Goal: Task Accomplishment & Management: Manage account settings

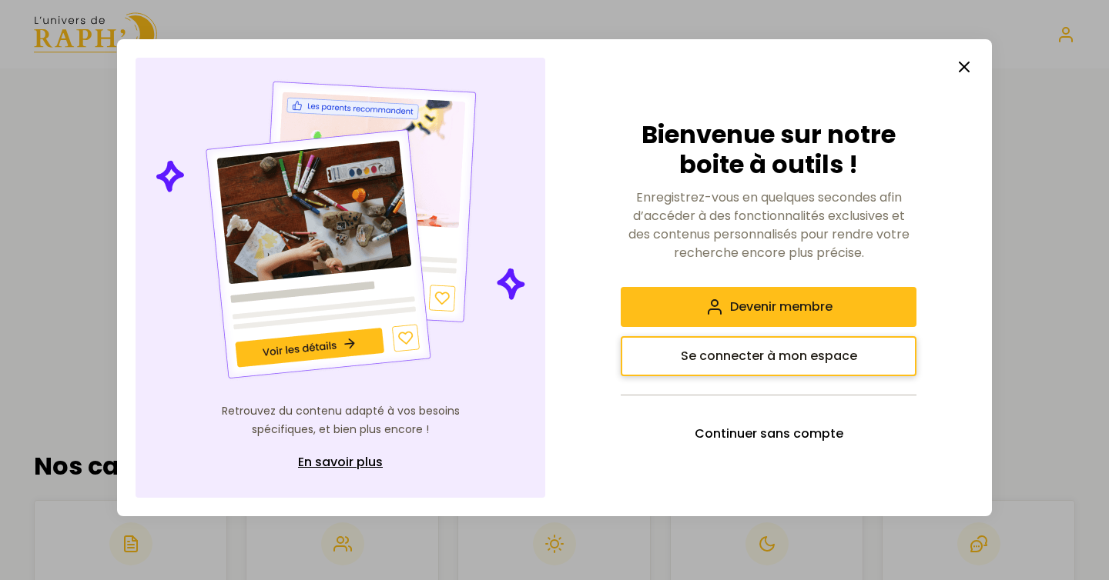
click at [774, 357] on span "Se connecter à mon espace" at bounding box center [769, 356] width 176 height 18
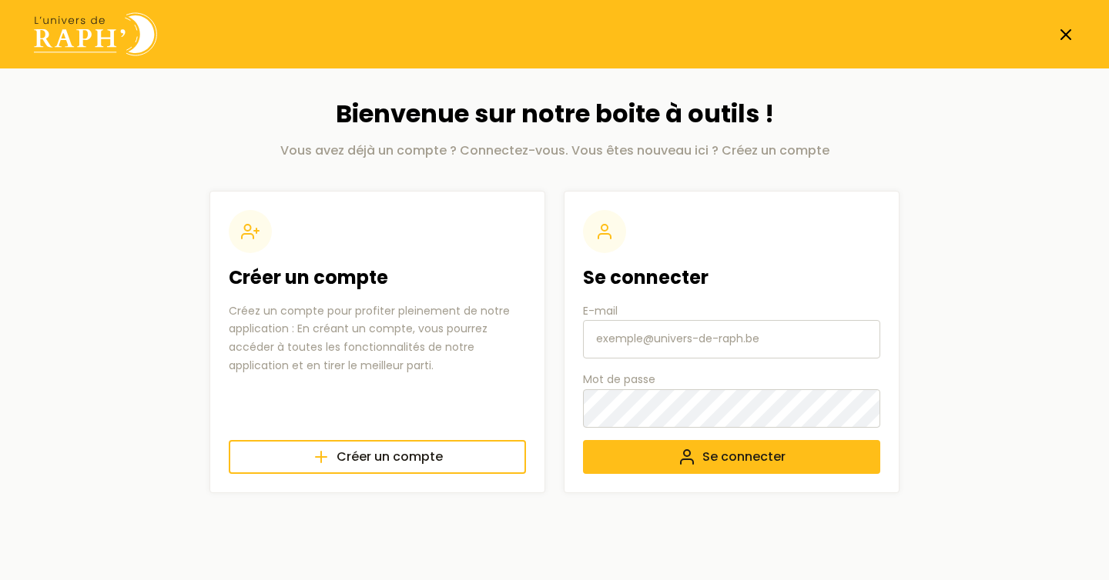
click at [664, 340] on input "E-mail" at bounding box center [731, 339] width 297 height 38
click at [583, 440] on button "Se connecter" at bounding box center [731, 457] width 297 height 34
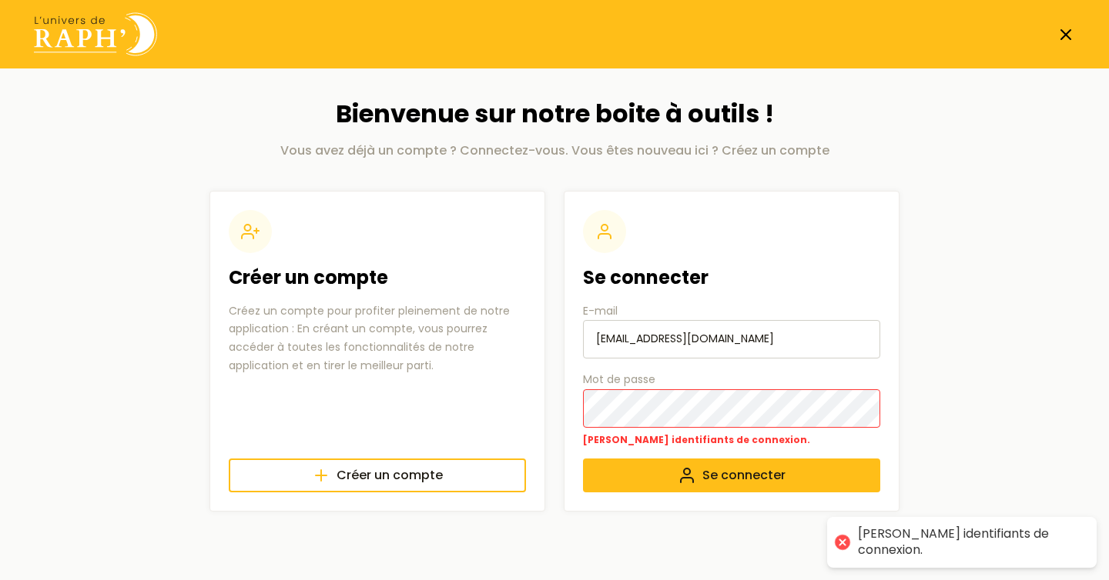
click at [583, 459] on button "Se connecter" at bounding box center [731, 476] width 297 height 34
drag, startPoint x: 688, startPoint y: 334, endPoint x: 562, endPoint y: 331, distance: 126.3
click at [562, 331] on section "Créer un compte Créez un compte pour profiter pleinement de notre application :…" at bounding box center [554, 351] width 690 height 321
type input "test@assistantsocial.com"
click at [562, 409] on section "Créer un compte Créez un compte pour profiter pleinement de notre application :…" at bounding box center [554, 351] width 690 height 321
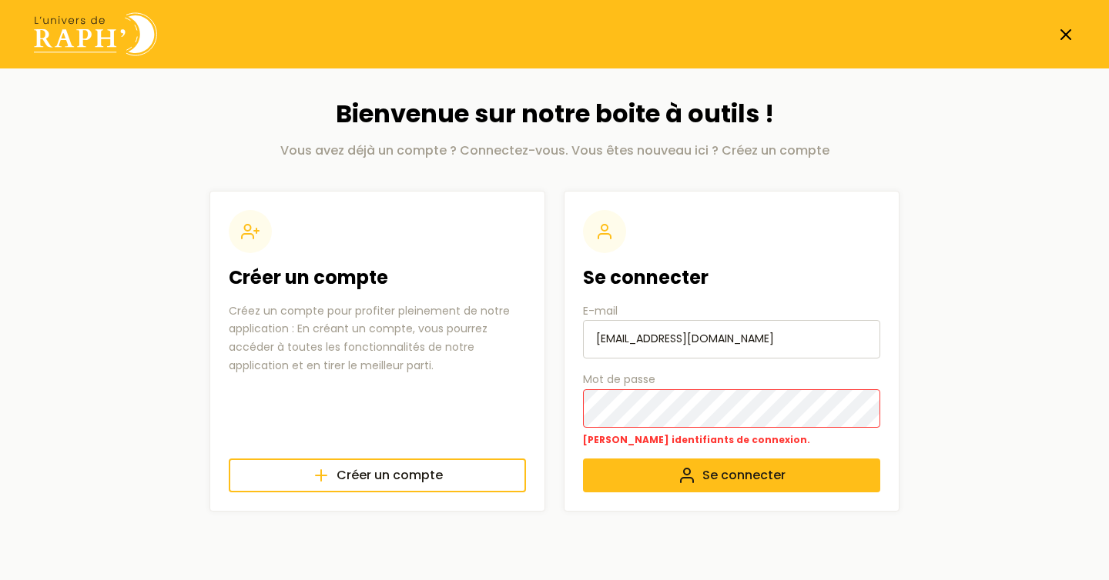
click at [583, 459] on button "Se connecter" at bounding box center [731, 476] width 297 height 34
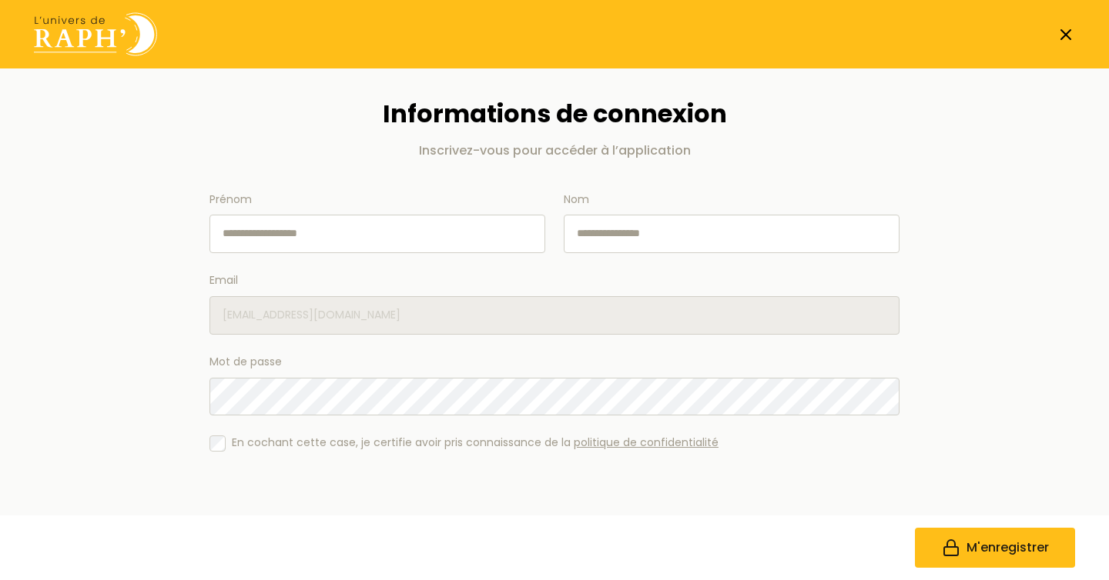
click at [326, 254] on div "Prénom Nom Email [EMAIL_ADDRESS][DOMAIN_NAME] Mot de passe En cochant cette cas…" at bounding box center [554, 322] width 690 height 263
click at [319, 239] on input "Prénom" at bounding box center [377, 234] width 336 height 38
type input "*****"
click at [612, 228] on input "Nom" at bounding box center [732, 234] width 336 height 38
type input "**"
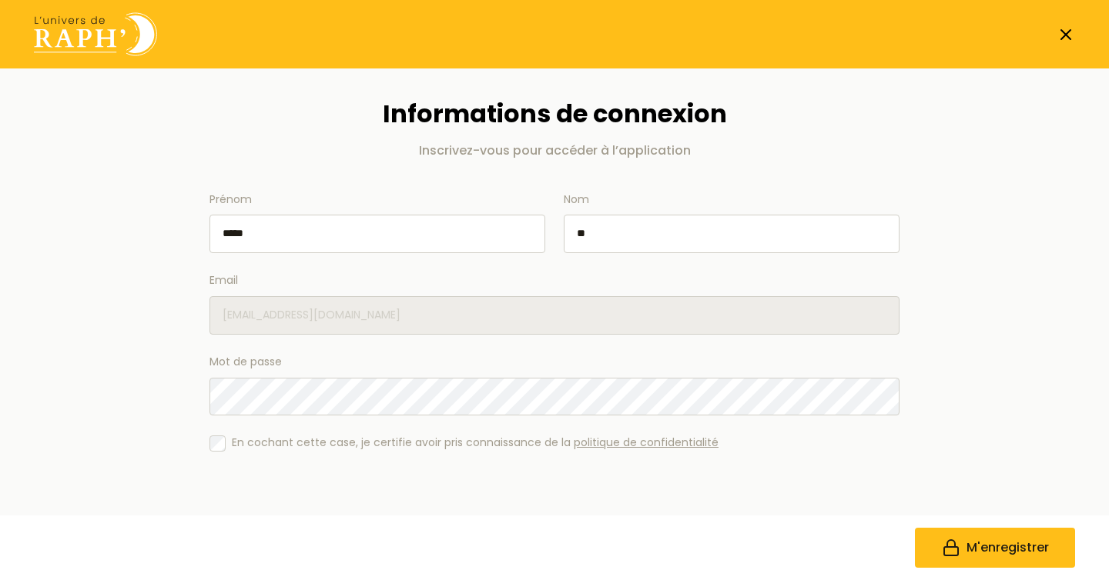
click at [915, 528] on button "M'enregistrer" at bounding box center [995, 548] width 160 height 40
click at [1014, 541] on span "M'enregistrer" at bounding box center [1007, 548] width 82 height 18
click at [985, 556] on span "M'enregistrer" at bounding box center [1007, 548] width 82 height 18
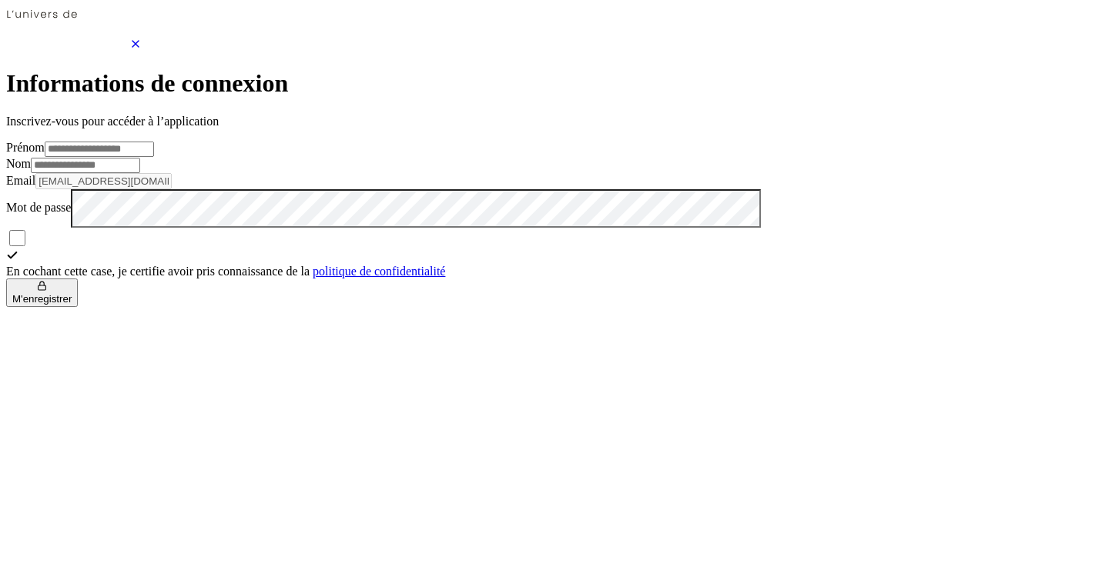
click at [154, 157] on input "Prénom" at bounding box center [99, 149] width 109 height 15
type input "*****"
click at [140, 173] on input "Nom" at bounding box center [85, 165] width 109 height 15
type input "*"
click at [157, 307] on main "Informations de connexion Inscrivez-vous pour accéder à l’application Prénom **…" at bounding box center [554, 188] width 1096 height 238
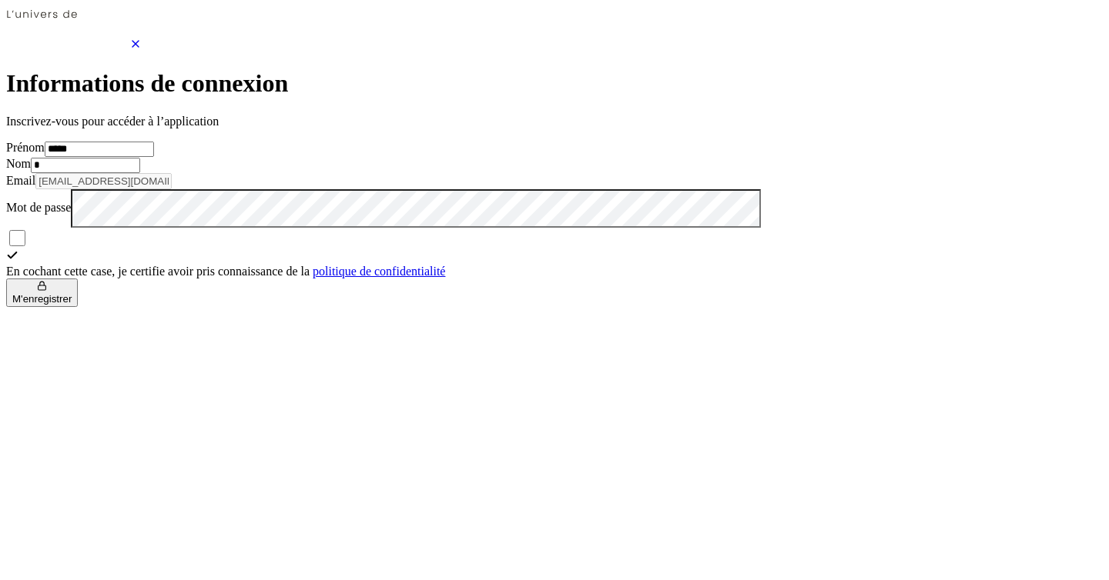
click at [72, 305] on span "M'enregistrer" at bounding box center [41, 299] width 59 height 12
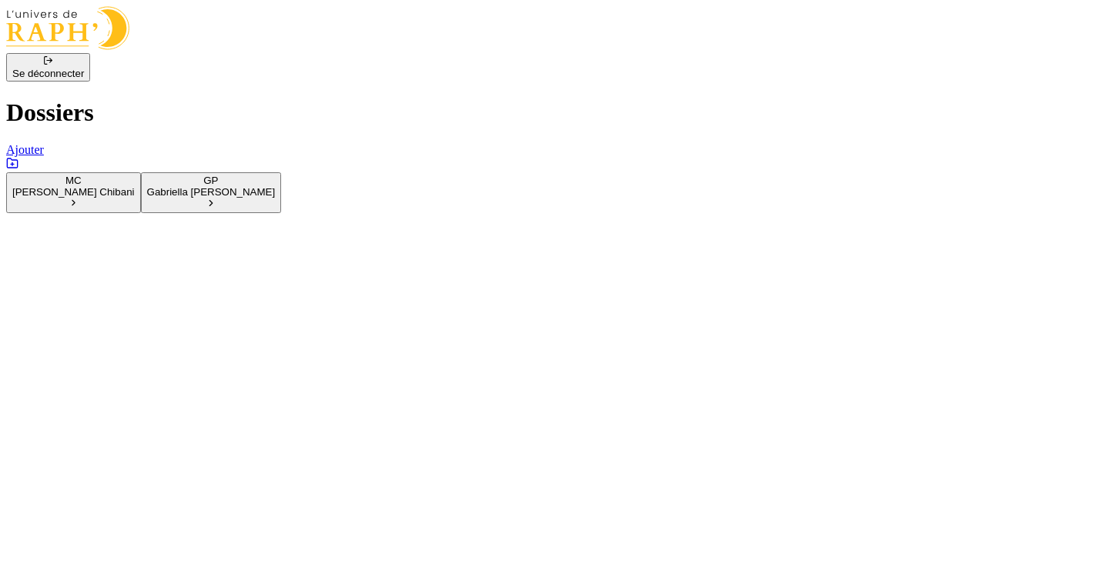
click at [134, 196] on span "Chibani" at bounding box center [116, 192] width 35 height 12
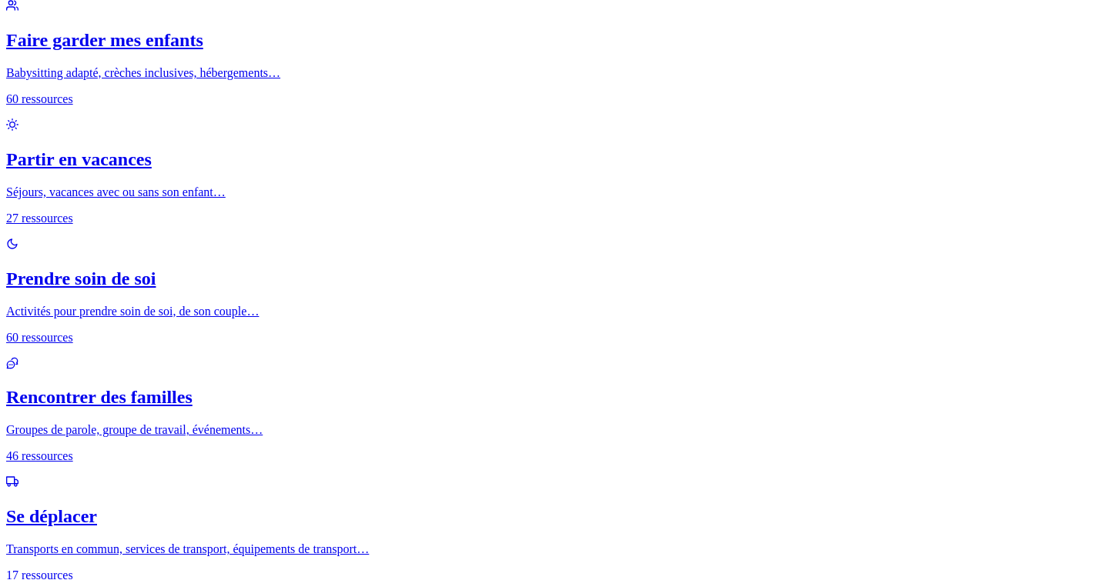
scroll to position [440, 0]
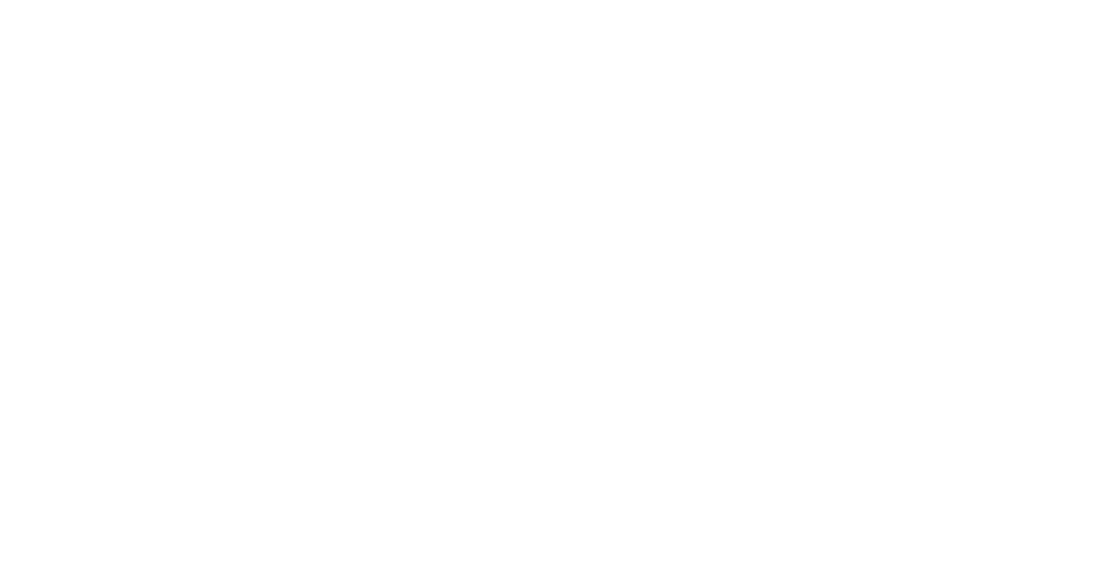
scroll to position [204, 0]
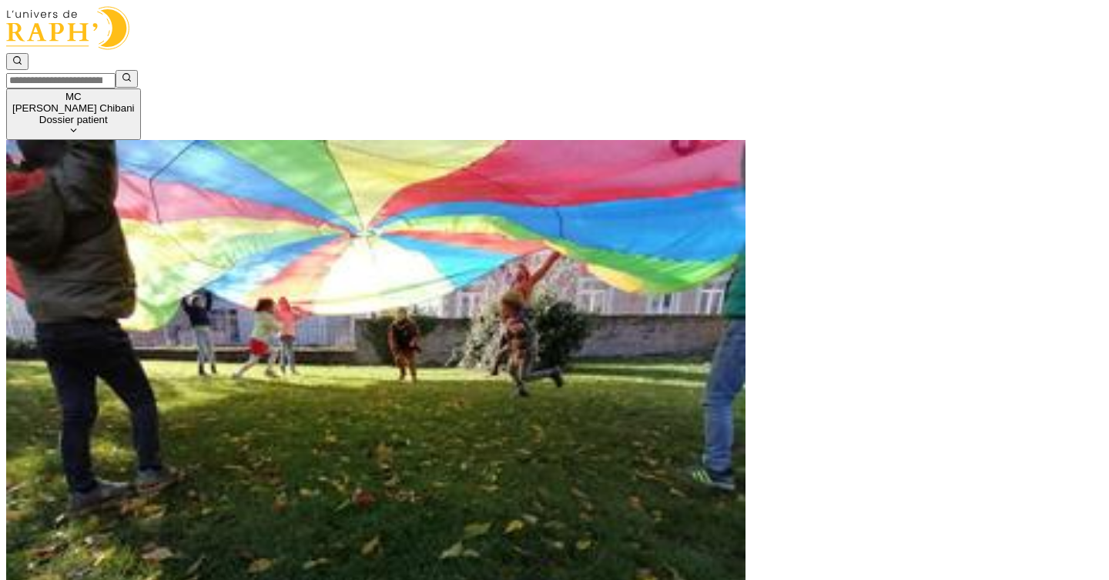
click at [72, 46] on img at bounding box center [67, 28] width 123 height 44
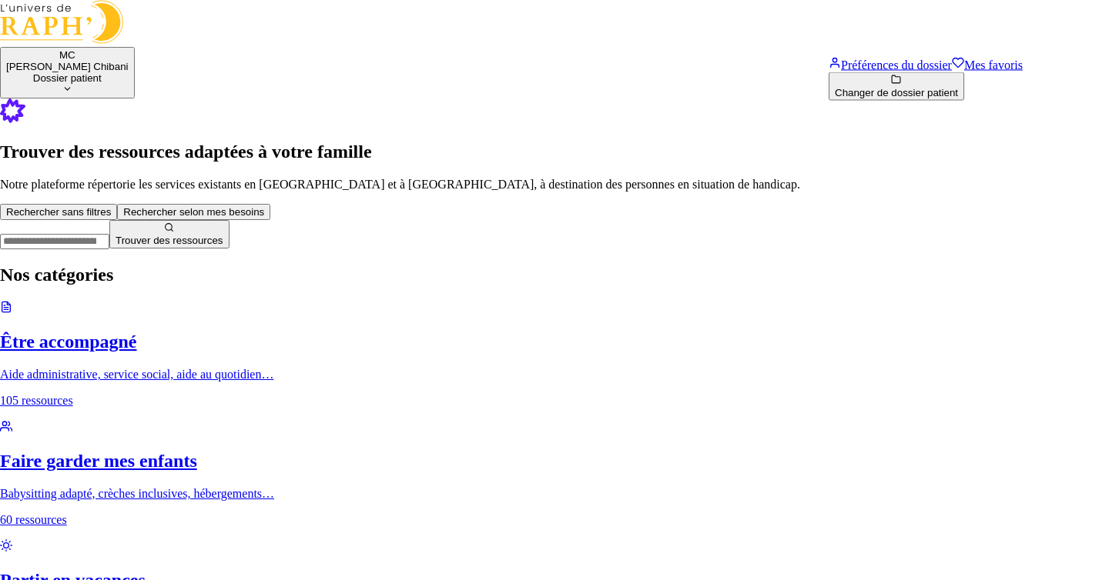
click at [918, 101] on button "Changer de dossier patient" at bounding box center [895, 86] width 135 height 28
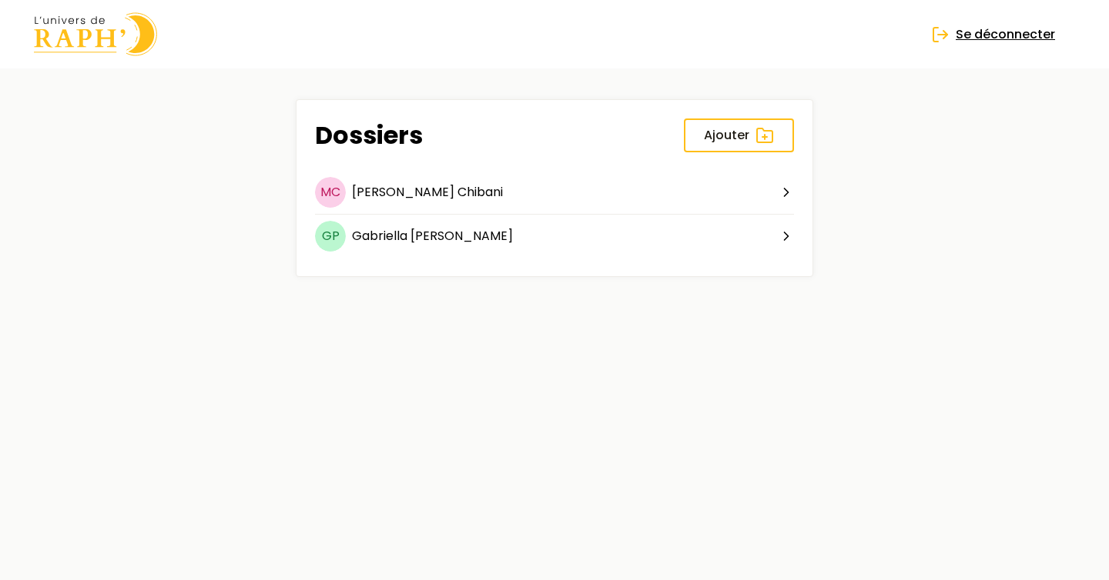
click at [987, 36] on span "Se déconnecter" at bounding box center [1004, 34] width 99 height 18
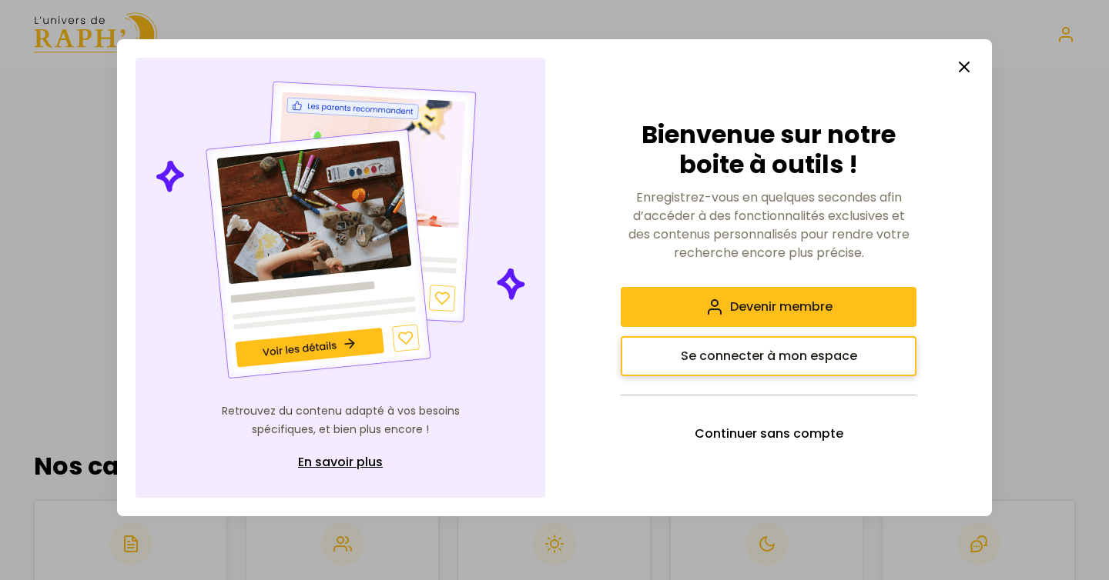
click at [741, 370] on button "Se connecter à mon espace" at bounding box center [768, 356] width 296 height 40
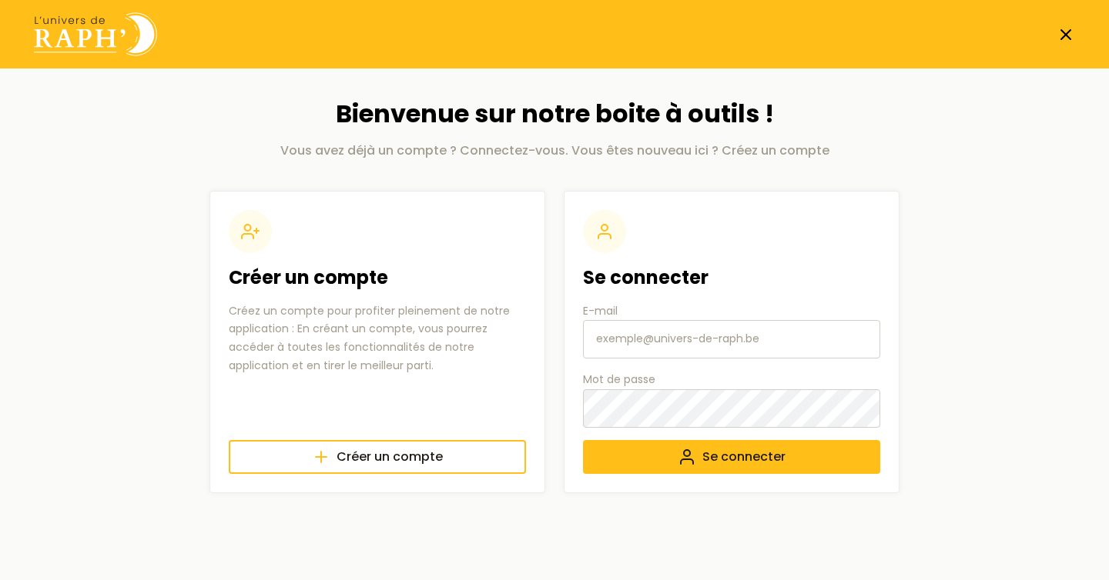
click at [686, 339] on input "E-mail" at bounding box center [731, 339] width 297 height 38
type input "[EMAIL_ADDRESS][DOMAIN_NAME]"
click at [583, 440] on button "Se connecter" at bounding box center [731, 457] width 297 height 34
